Goal: Use online tool/utility: Utilize a website feature to perform a specific function

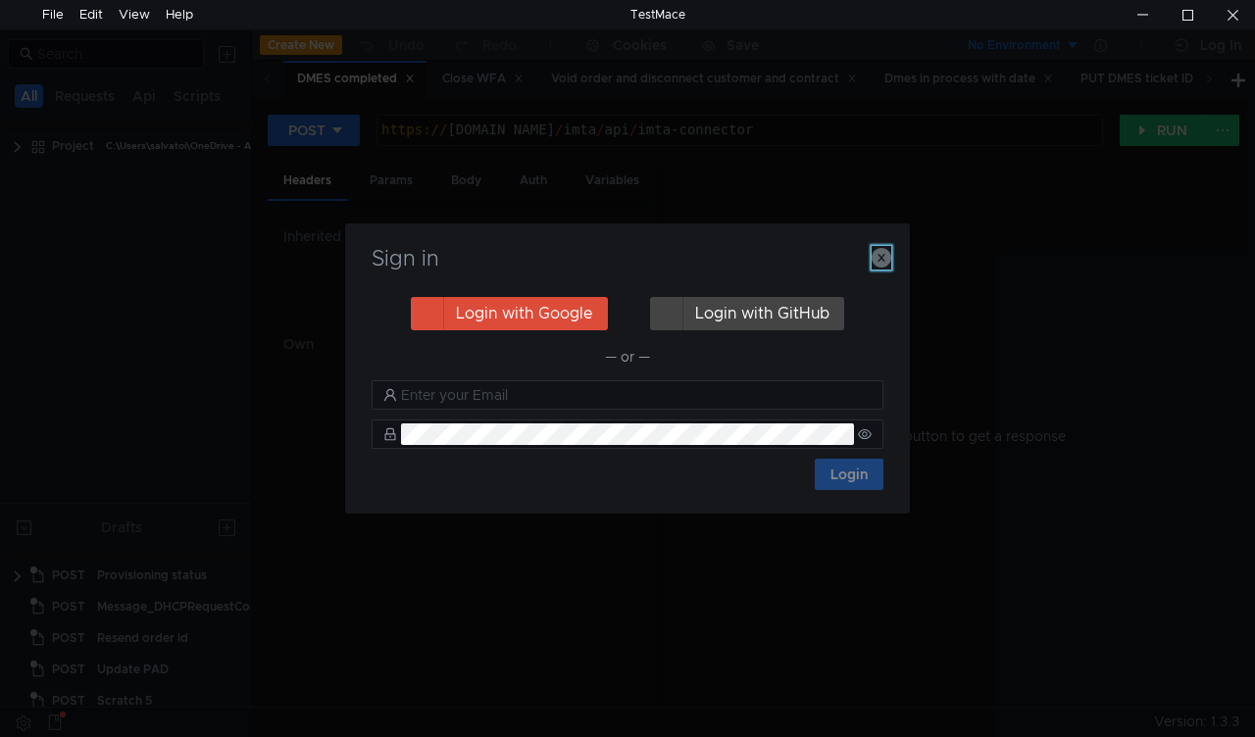
click at [884, 259] on icon "button" at bounding box center [881, 258] width 20 height 20
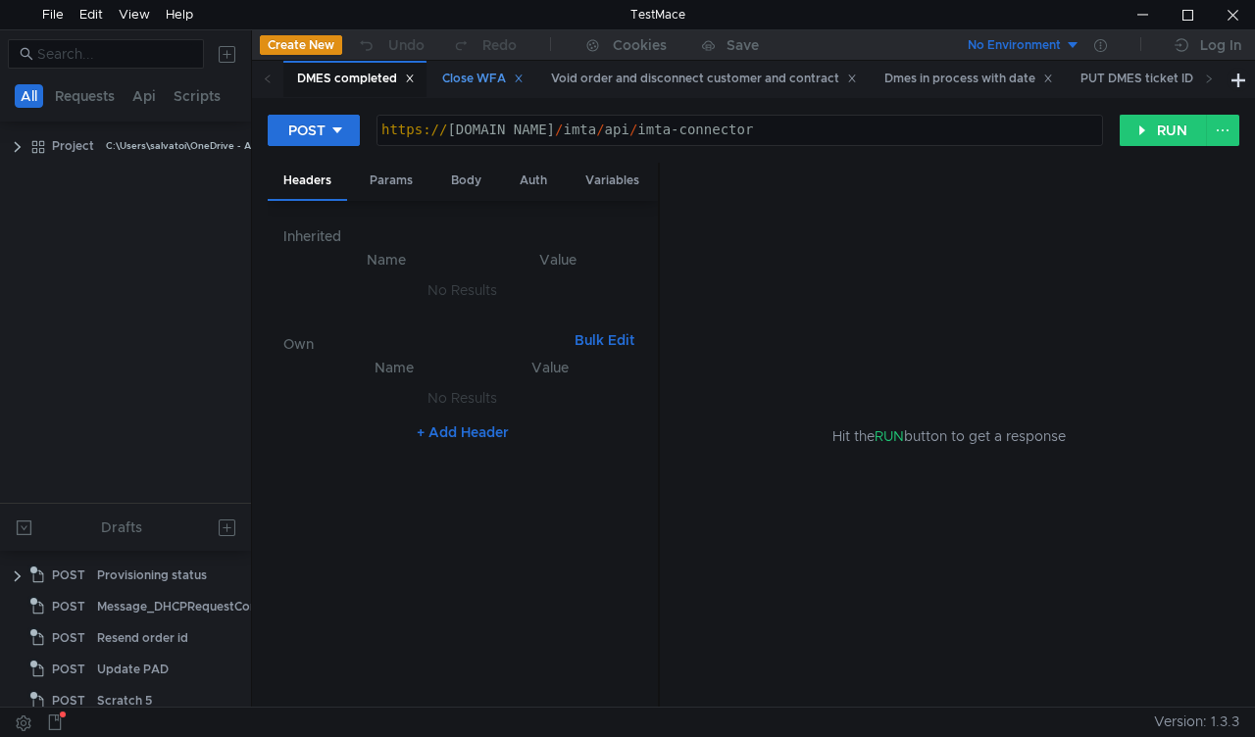
click at [475, 75] on div "Close WFA" at bounding box center [482, 79] width 81 height 21
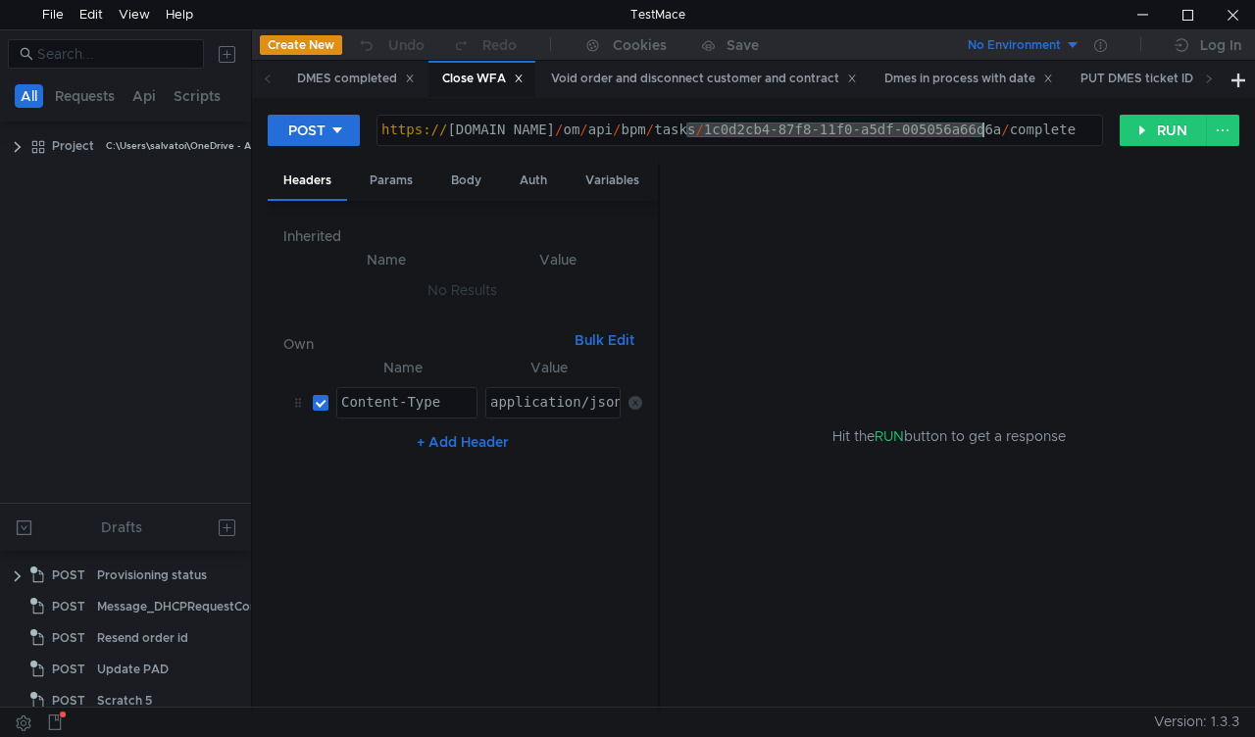
drag, startPoint x: 690, startPoint y: 124, endPoint x: 981, endPoint y: 131, distance: 291.2
click at [981, 131] on div "https:// mbx.dfni.nl / om / api / bpm / tasks / 1c0d2cb4-87f8-11f0-a5df-005056a…" at bounding box center [739, 145] width 724 height 44
paste textarea "40e6b819-8970"
click at [1138, 139] on button "RUN" at bounding box center [1162, 130] width 87 height 31
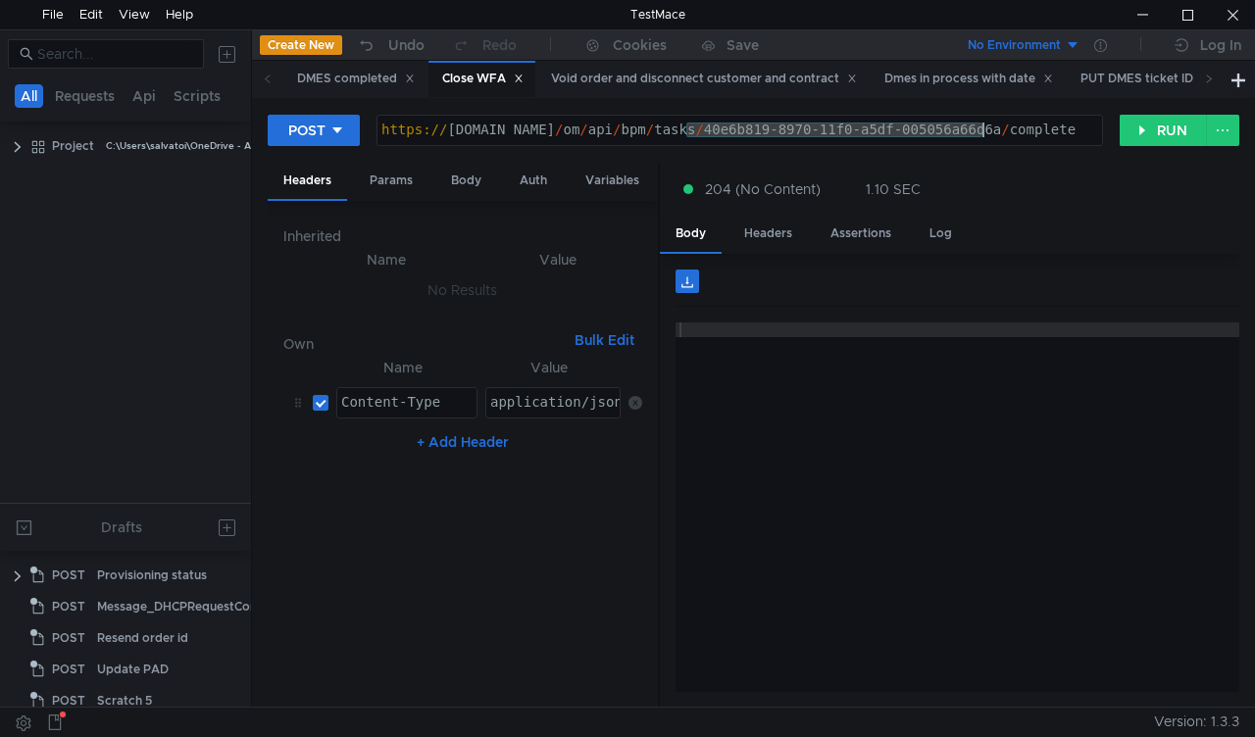
drag, startPoint x: 689, startPoint y: 124, endPoint x: 982, endPoint y: 128, distance: 293.1
click at [982, 128] on div "https:// mbx.dfni.nl / om / api / bpm / tasks / 40e6b819-8970-11f0-a5df-005056a…" at bounding box center [739, 145] width 724 height 44
paste textarea "bd9a177e-8970-11f0-b75b-005056a64e09"
type textarea "https://mbx.dfni.nl/om/api/bpm/tasks/bd9a177e-8970-11f0-b75b-005056a64e09/compl…"
click at [1137, 124] on button "RUN" at bounding box center [1162, 130] width 87 height 31
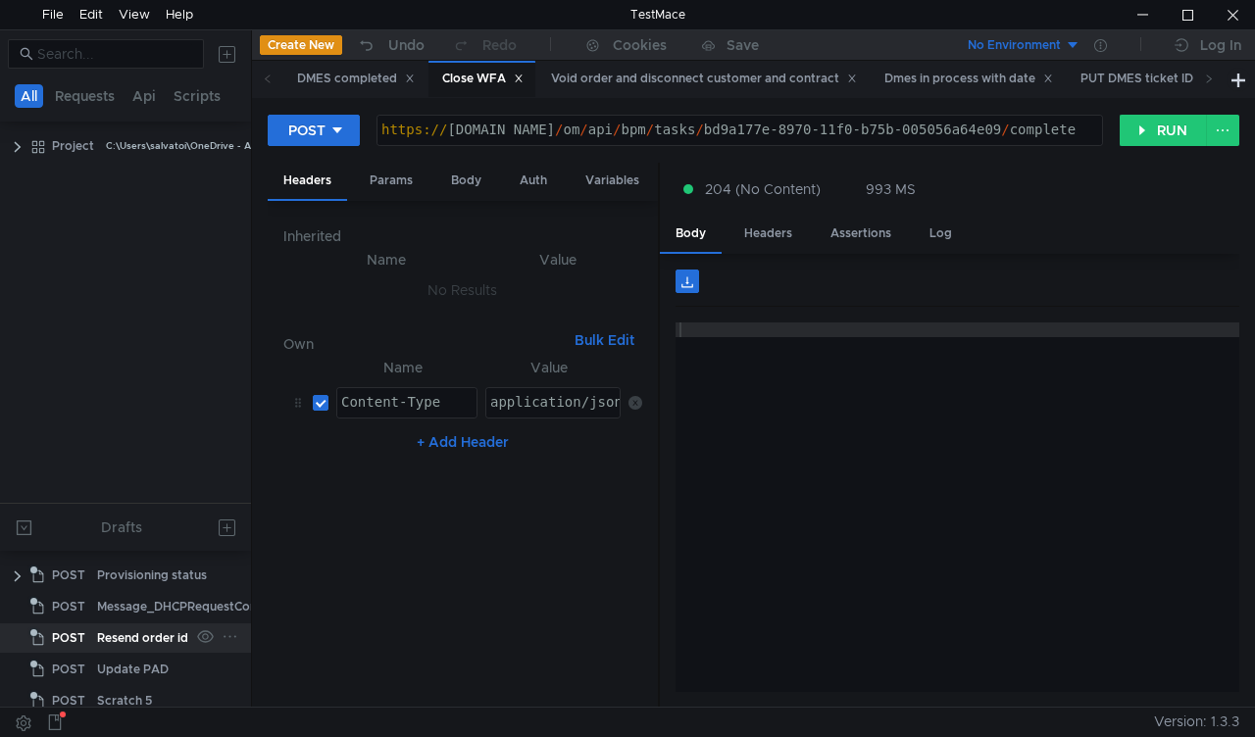
click at [141, 641] on div "Resend order id" at bounding box center [142, 637] width 91 height 29
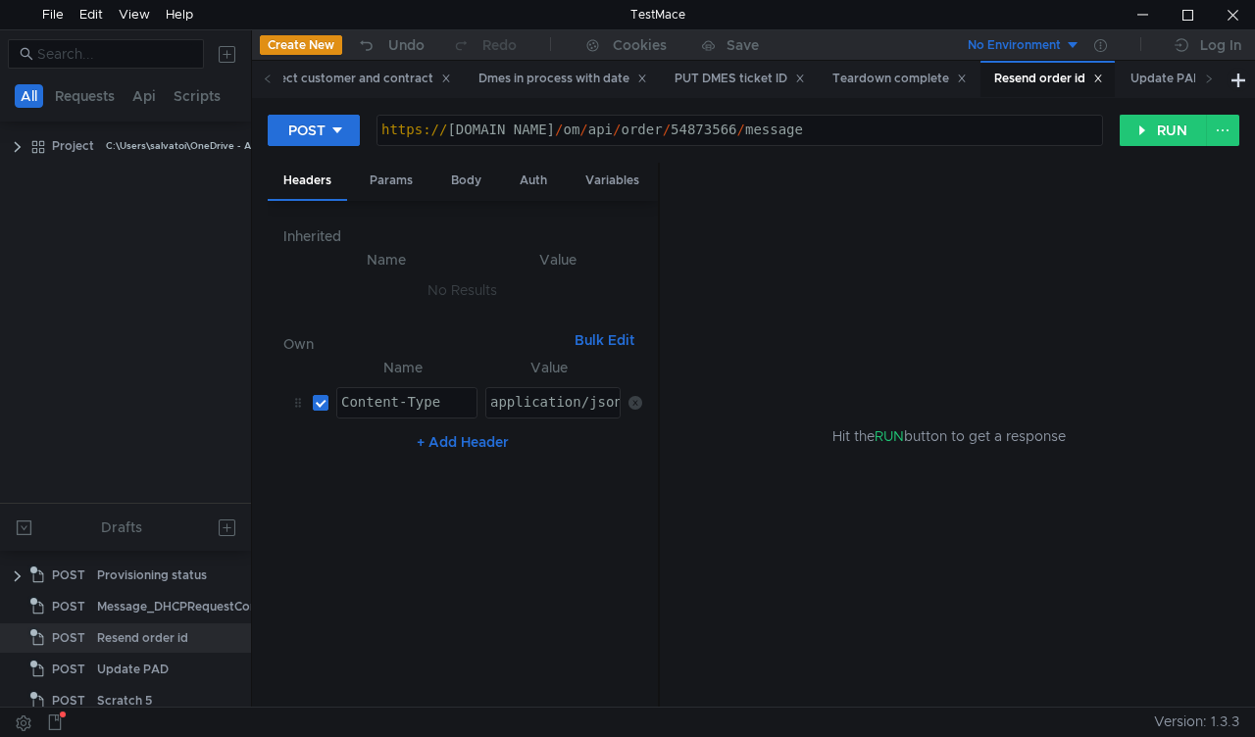
click at [672, 129] on div "https:// mbx.dfni.nl / om / api / order / 54873566 / message" at bounding box center [739, 145] width 724 height 44
paste textarea "245191"
type textarea "https://mbx.dfni.nl/om/api/order/54245191/message"
drag, startPoint x: 1061, startPoint y: 185, endPoint x: 1076, endPoint y: 176, distance: 18.0
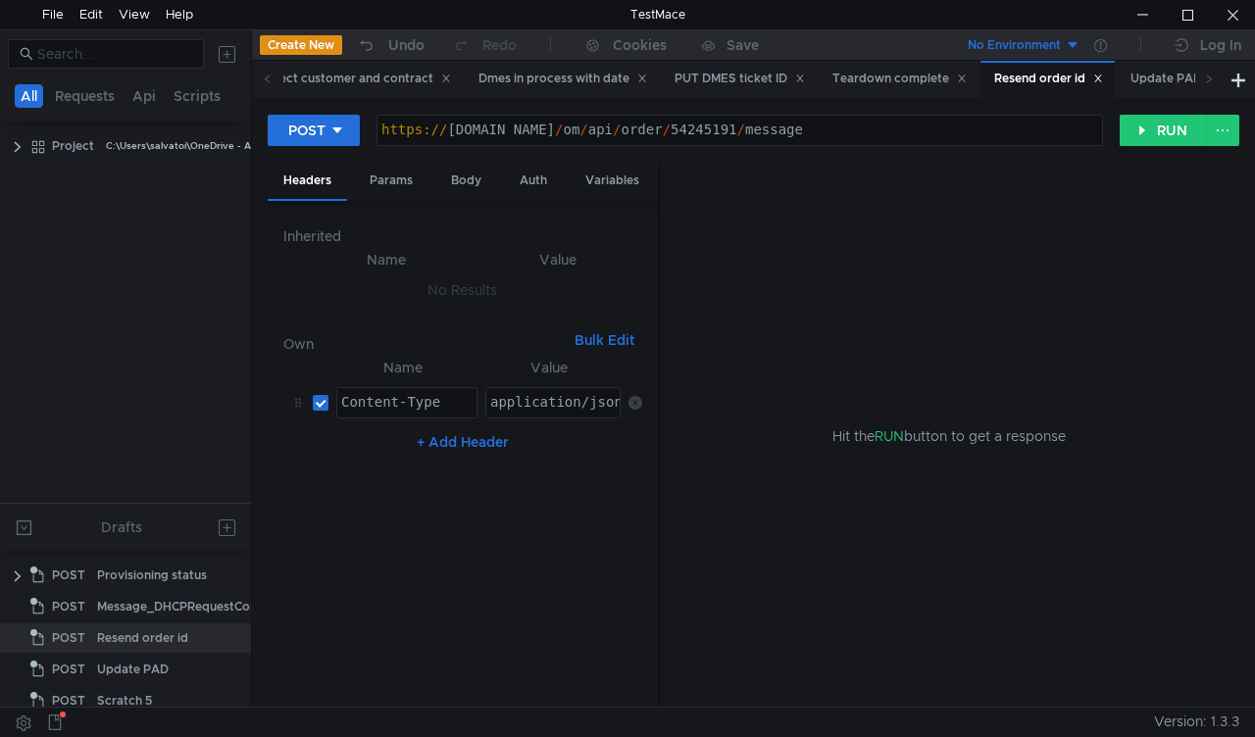
click at [1065, 183] on div "Hit the RUN button to get a response" at bounding box center [949, 436] width 532 height 546
click at [1145, 135] on button "RUN" at bounding box center [1162, 130] width 87 height 31
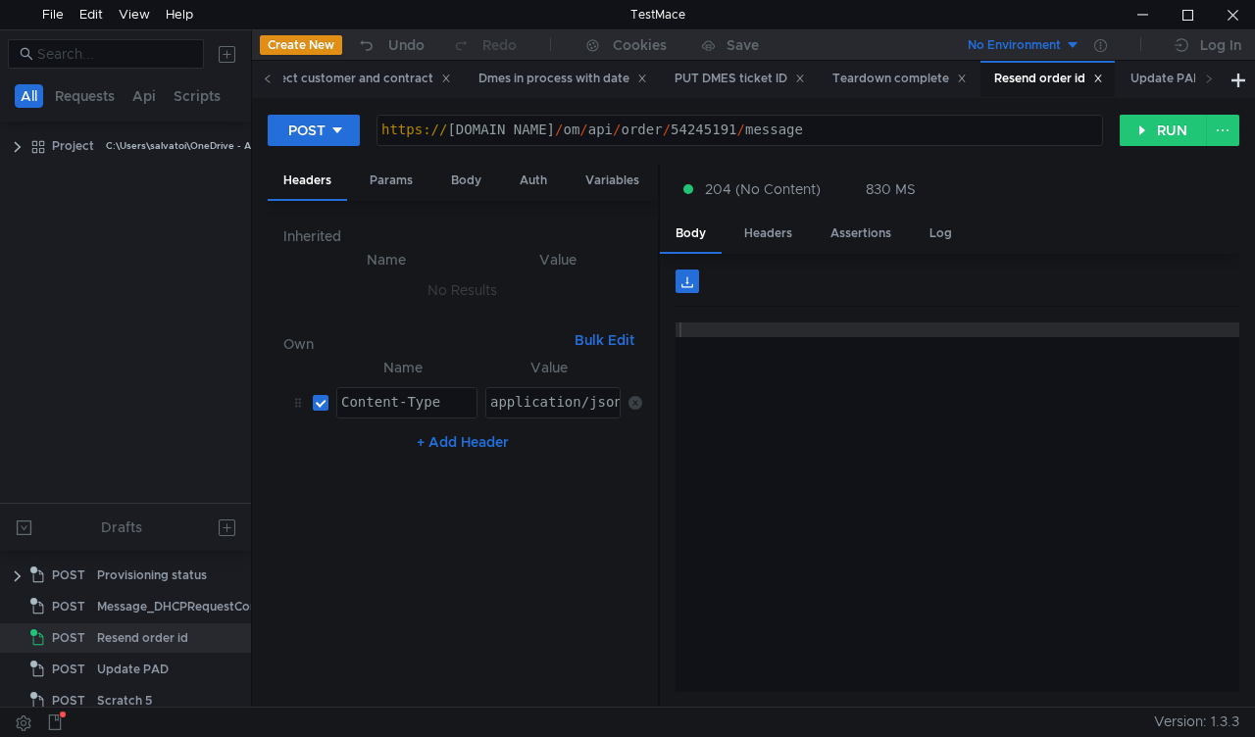
click at [265, 80] on icon at bounding box center [268, 79] width 10 height 10
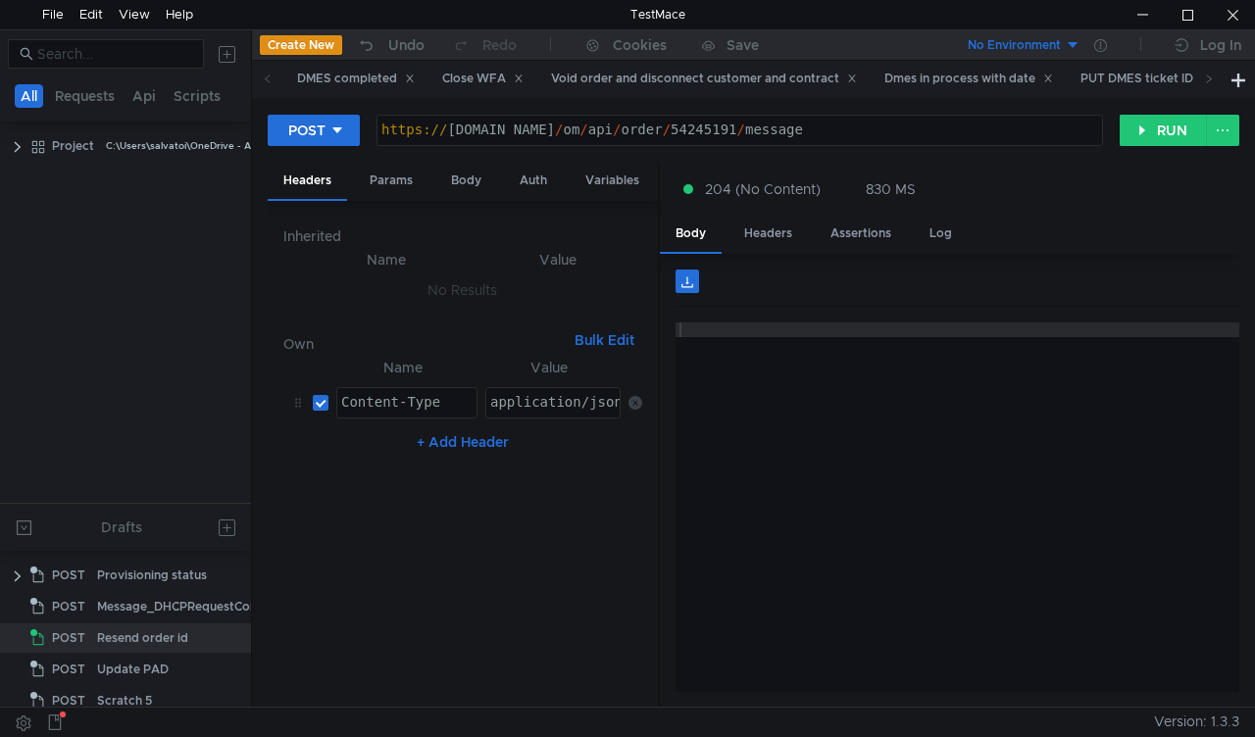
click at [265, 80] on icon at bounding box center [268, 79] width 10 height 10
click at [475, 79] on div "Close WFA" at bounding box center [482, 79] width 81 height 21
drag, startPoint x: 683, startPoint y: 127, endPoint x: 983, endPoint y: 137, distance: 300.1
click at [983, 137] on div "https:// mbx.dfni.nl / om / api / bpm / tasks / bd9a177e-8970-11f0-b75b-005056a…" at bounding box center [739, 145] width 724 height 44
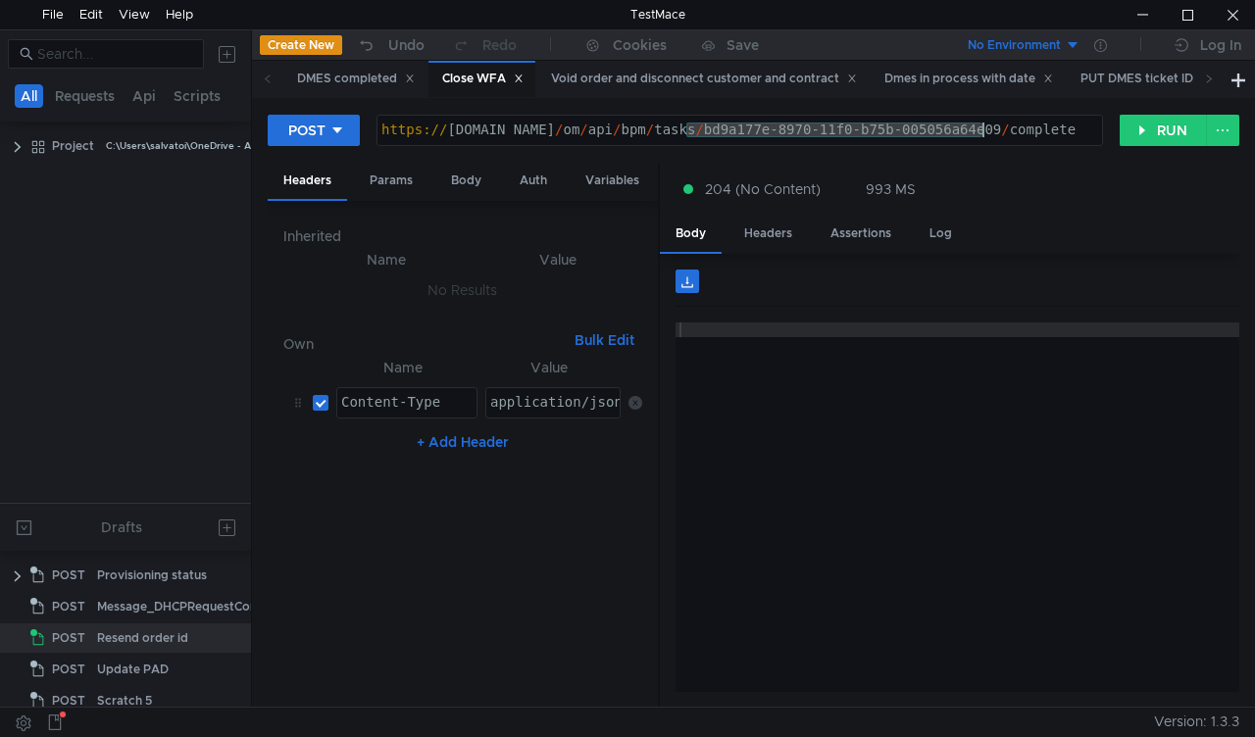
paste textarea "1cdced0-8971-11f0-a9f7-005056a6d44f"
type textarea "https://mbx.dfni.nl/om/api/bpm/tasks/b1cdced0-8971-11f0-a9f7-005056a6d44f/compl…"
click at [1163, 128] on button "RUN" at bounding box center [1162, 130] width 87 height 31
drag, startPoint x: 682, startPoint y: 127, endPoint x: 981, endPoint y: 126, distance: 299.0
click at [981, 126] on div "https:// mbx.dfni.nl / om / api / bpm / tasks / b1cdced0-8971-11f0-a9f7-005056a…" at bounding box center [739, 145] width 724 height 44
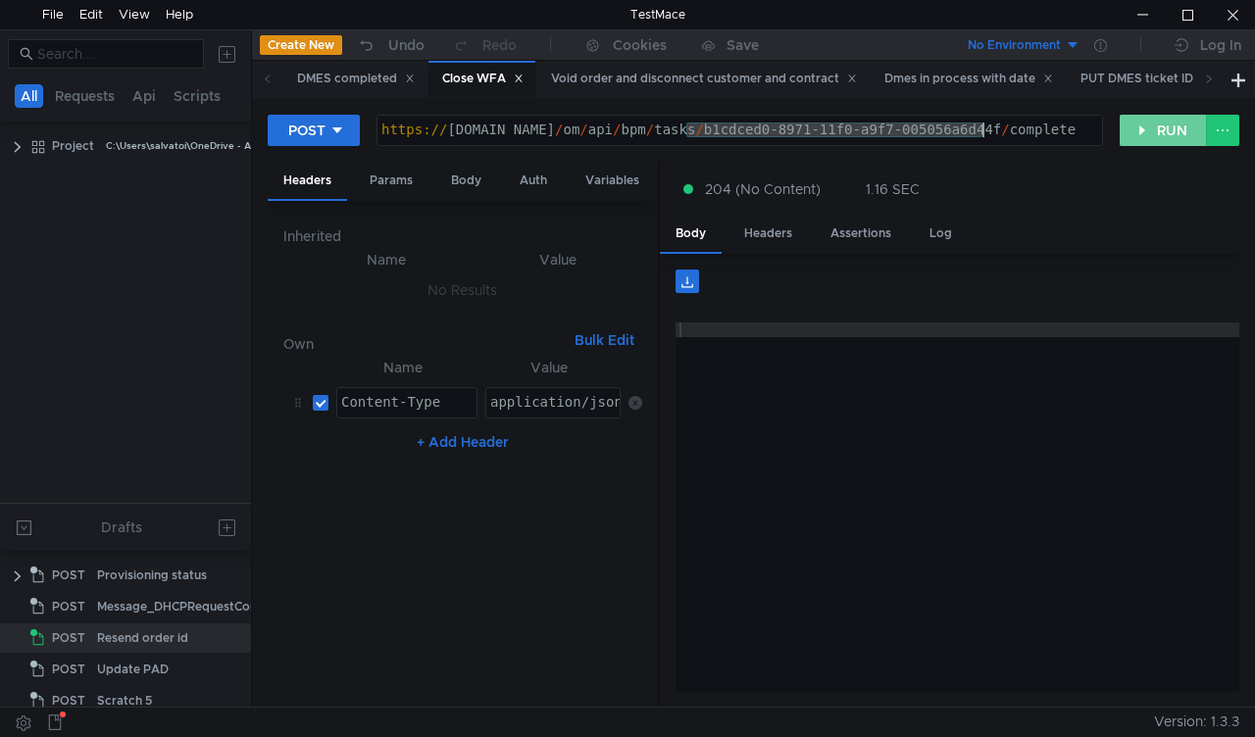
paste textarea "ad4d85d-8977-11f0-a5df-005056a66d6a"
type textarea "[URL][DOMAIN_NAME]"
click at [1166, 127] on button "RUN" at bounding box center [1162, 130] width 87 height 31
